Goal: Complete application form

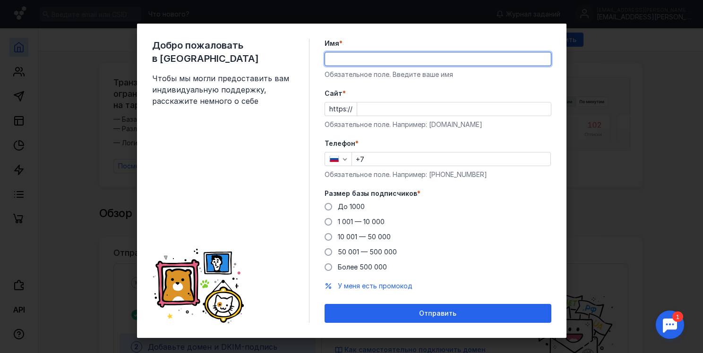
click at [377, 64] on input "Имя *" at bounding box center [438, 58] width 226 height 13
type input "[PERSON_NAME]"
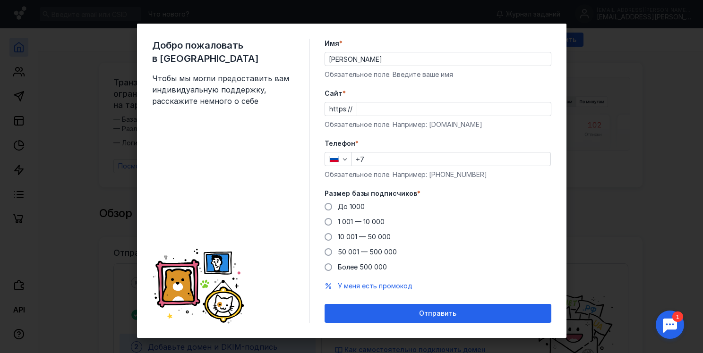
click at [365, 94] on label "Cайт *" at bounding box center [437, 93] width 227 height 9
click at [365, 102] on input "Cайт *" at bounding box center [454, 108] width 194 height 13
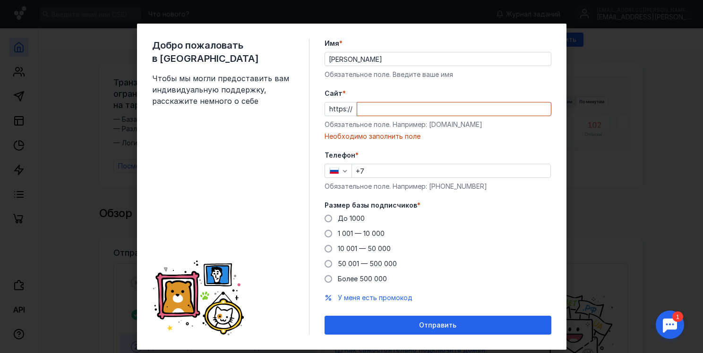
click at [304, 66] on div "Добро пожаловать в Sendsay Чтобы мы могли предоставить вам индивидуальную подде…" at bounding box center [230, 187] width 157 height 296
click at [637, 94] on div "Добро пожаловать в Sendsay Чтобы мы могли предоставить вам индивидуальную подде…" at bounding box center [351, 176] width 703 height 353
click at [338, 219] on span "До 1000" at bounding box center [351, 218] width 27 height 8
click at [0, 0] on input "До 1000" at bounding box center [0, 0] width 0 height 0
click at [393, 176] on input "+7" at bounding box center [451, 170] width 198 height 13
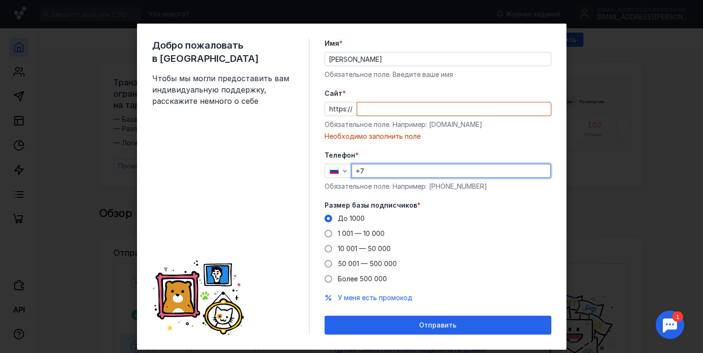
type input "[PHONE_NUMBER]"
click at [375, 116] on div at bounding box center [454, 109] width 195 height 14
click at [367, 106] on input "Cайт *" at bounding box center [454, 108] width 194 height 13
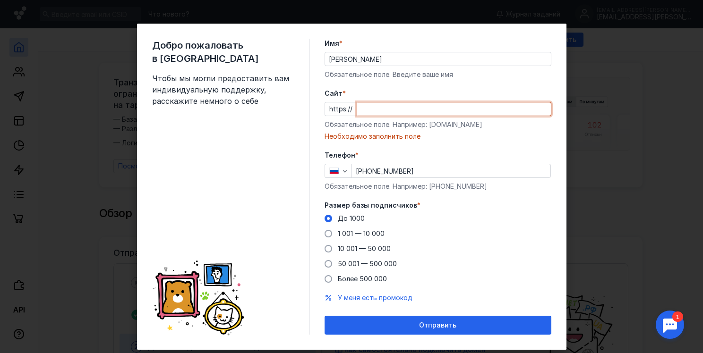
click at [615, 78] on div "Добро пожаловать в Sendsay Чтобы мы могли предоставить вам индивидуальную подде…" at bounding box center [351, 176] width 703 height 353
